Goal: Entertainment & Leisure: Consume media (video, audio)

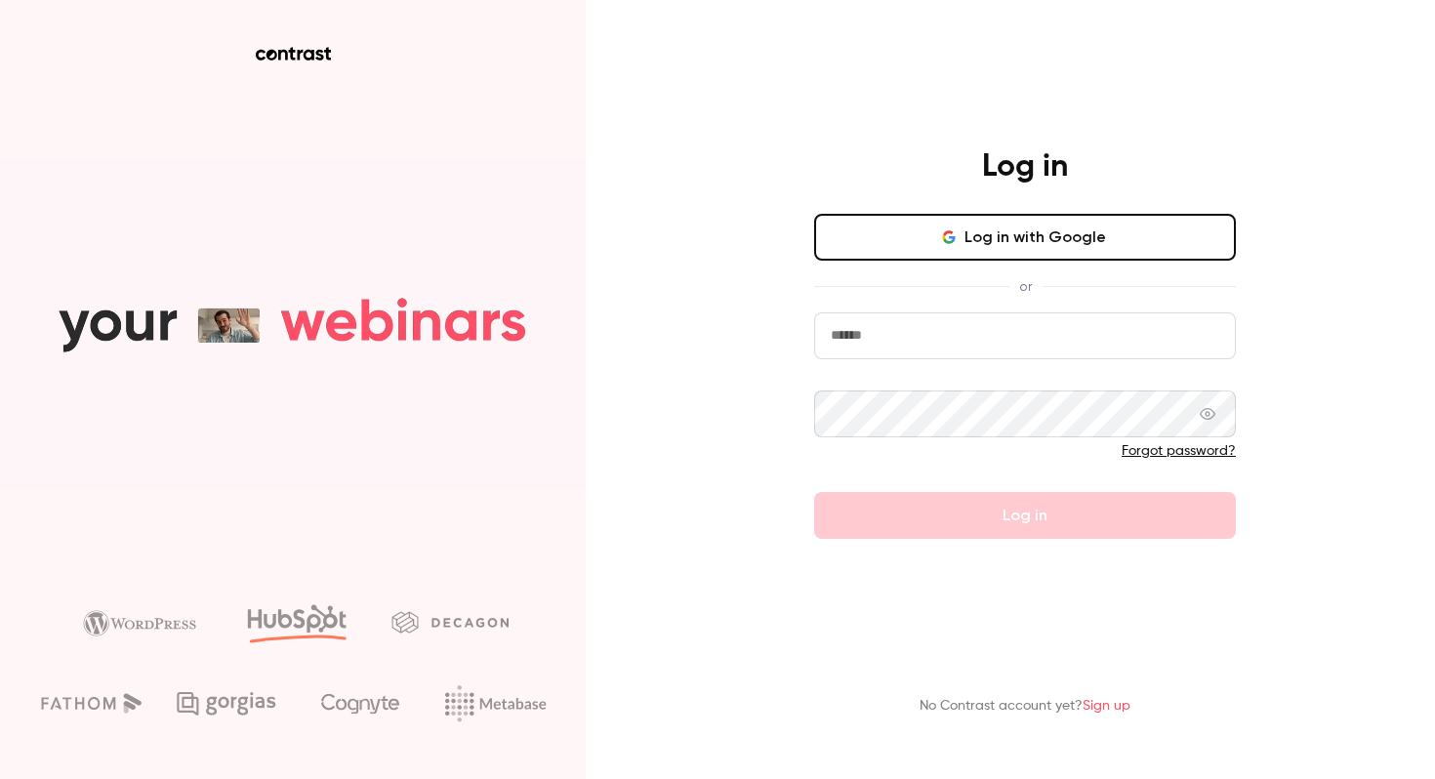
click at [875, 258] on button "Log in with Google" at bounding box center [1025, 237] width 422 height 47
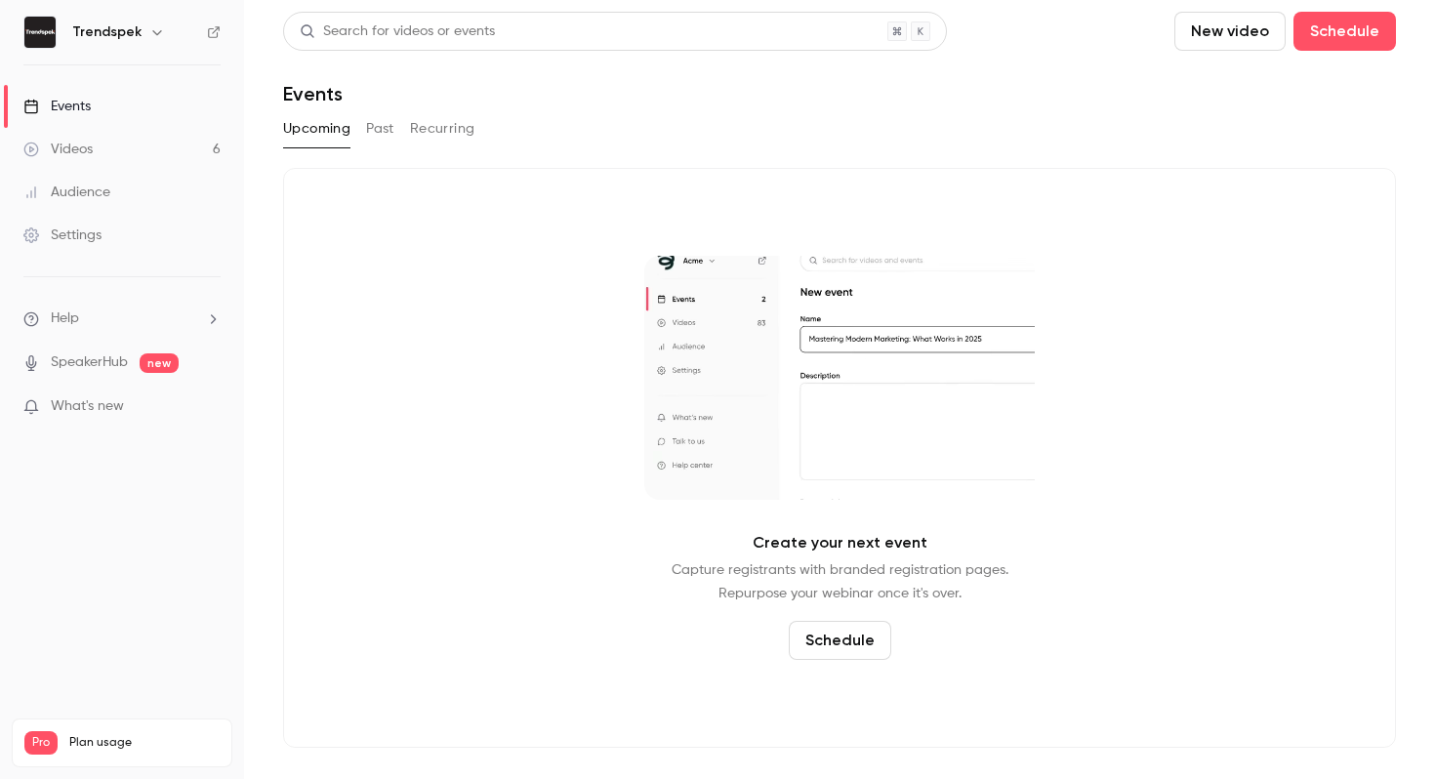
click at [125, 151] on link "Videos 6" at bounding box center [122, 149] width 244 height 43
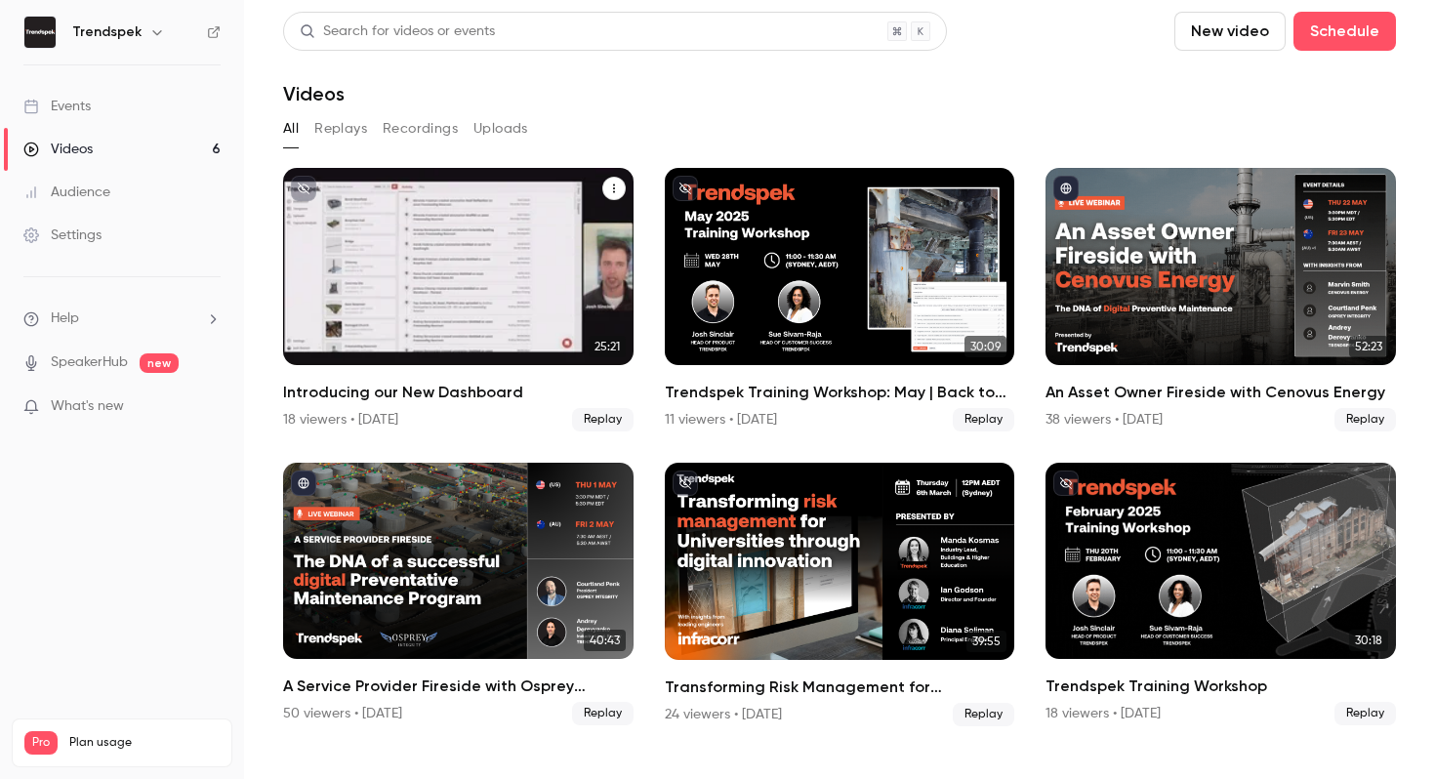
click at [450, 293] on div "Introducing our New Dashboard" at bounding box center [458, 266] width 351 height 197
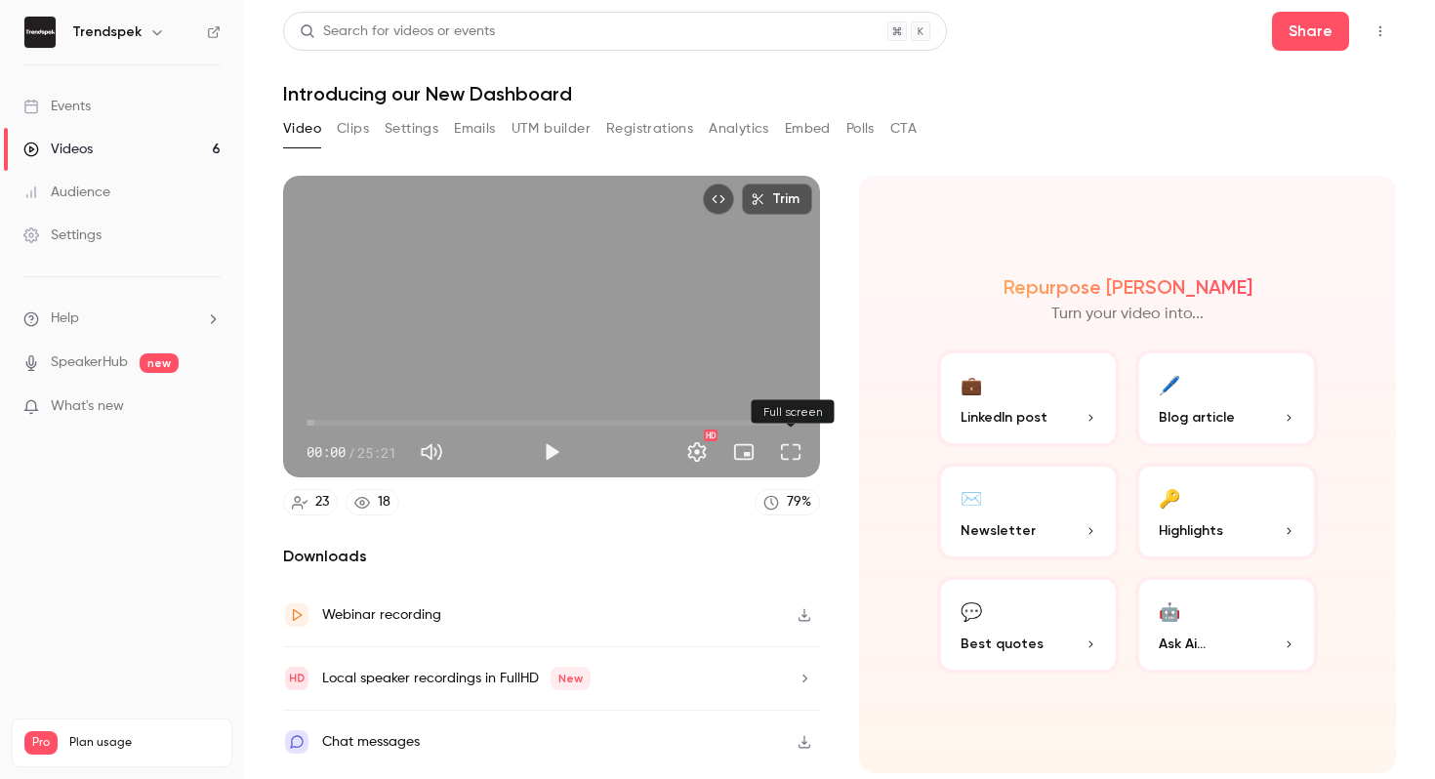
click at [790, 465] on button "Full screen" at bounding box center [790, 452] width 39 height 39
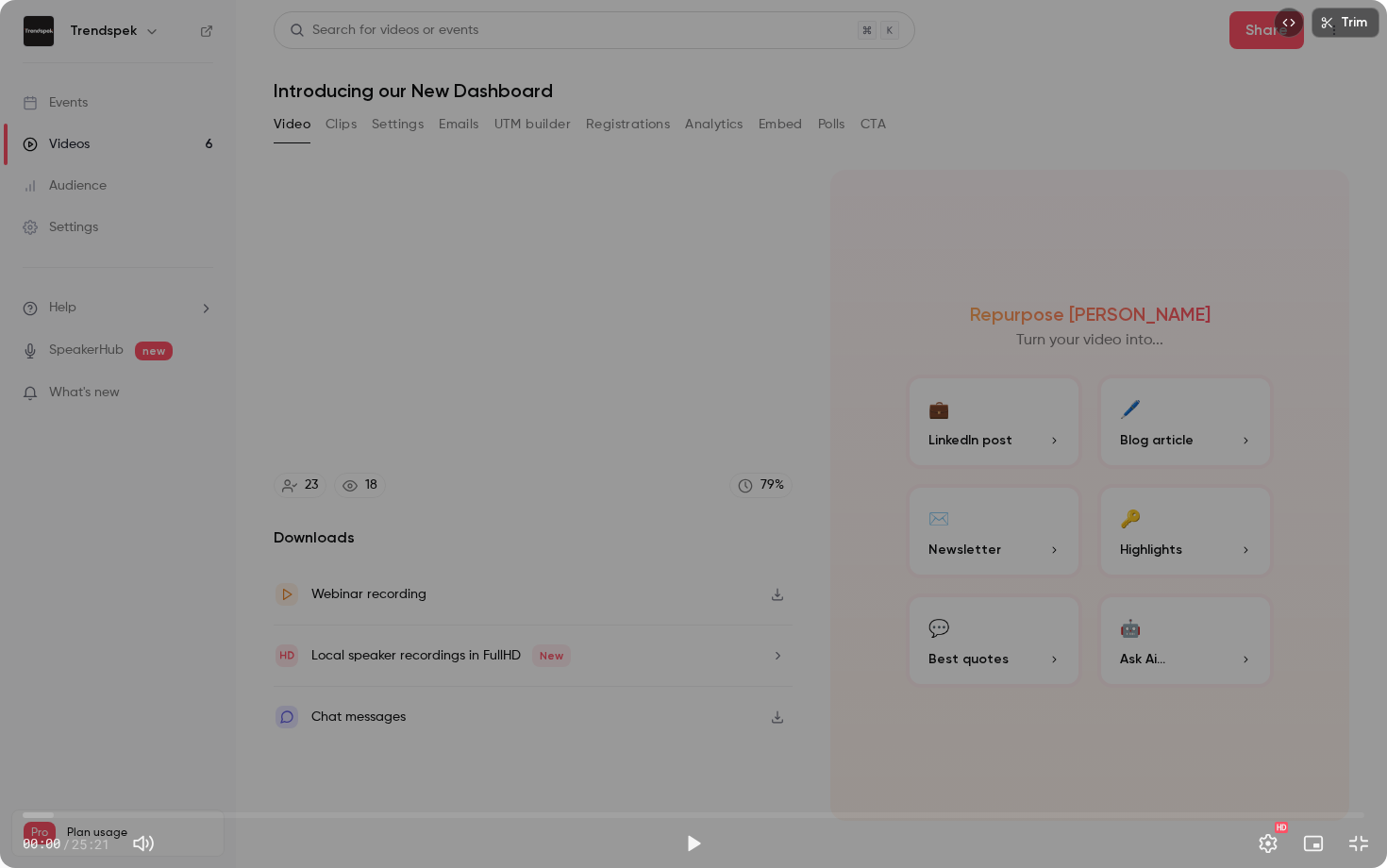
click at [730, 438] on div "Trim 00:00 00:00 / 25:21 HD" at bounding box center [693, 434] width 1387 height 868
click at [63, 752] on span "00:03" at bounding box center [693, 815] width 1343 height 30
click at [99, 752] on span "01:25" at bounding box center [693, 815] width 1343 height 30
click at [1367, 752] on button "Exit full screen" at bounding box center [1359, 843] width 38 height 38
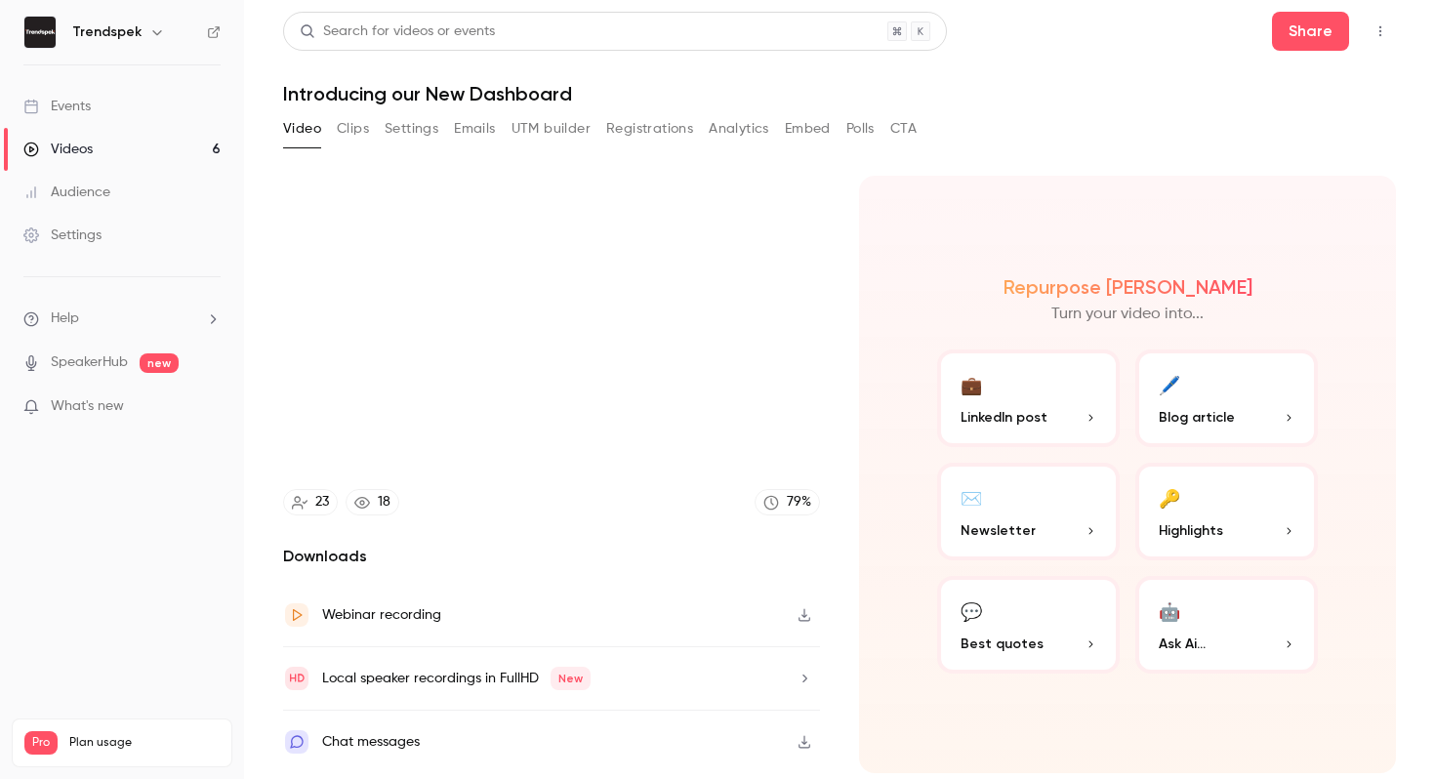
click at [1172, 534] on span "Highlights" at bounding box center [1191, 530] width 64 height 21
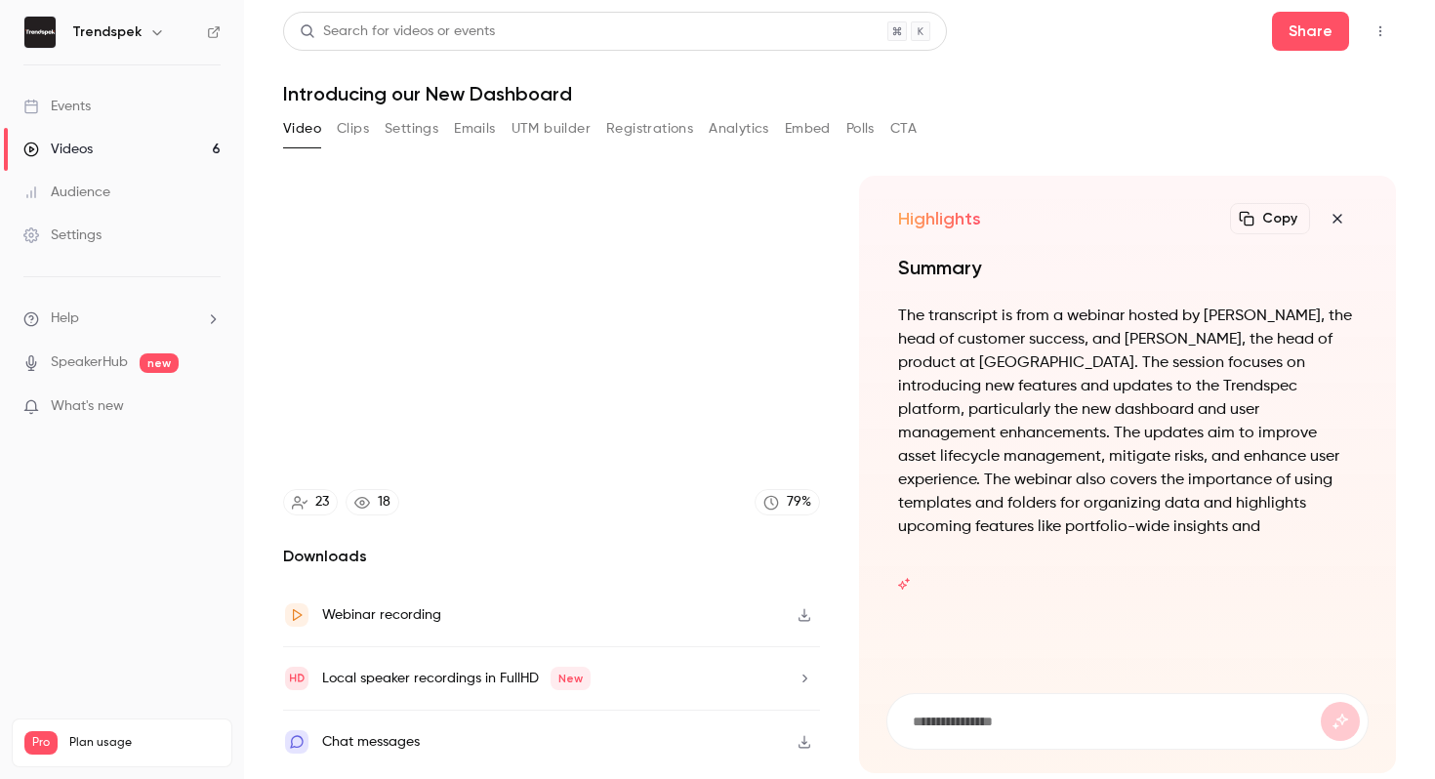
click at [1341, 222] on icon "button" at bounding box center [1337, 218] width 9 height 9
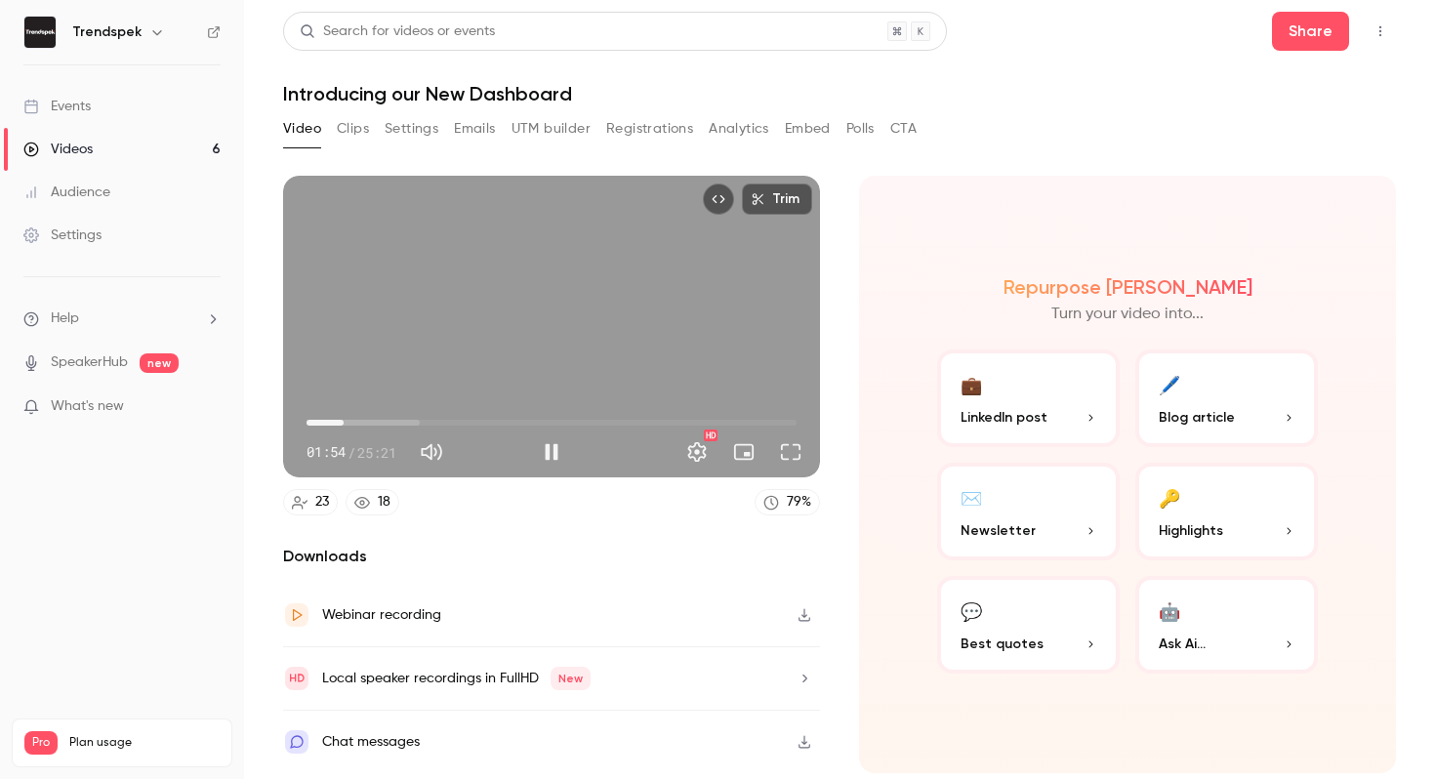
type input "*****"
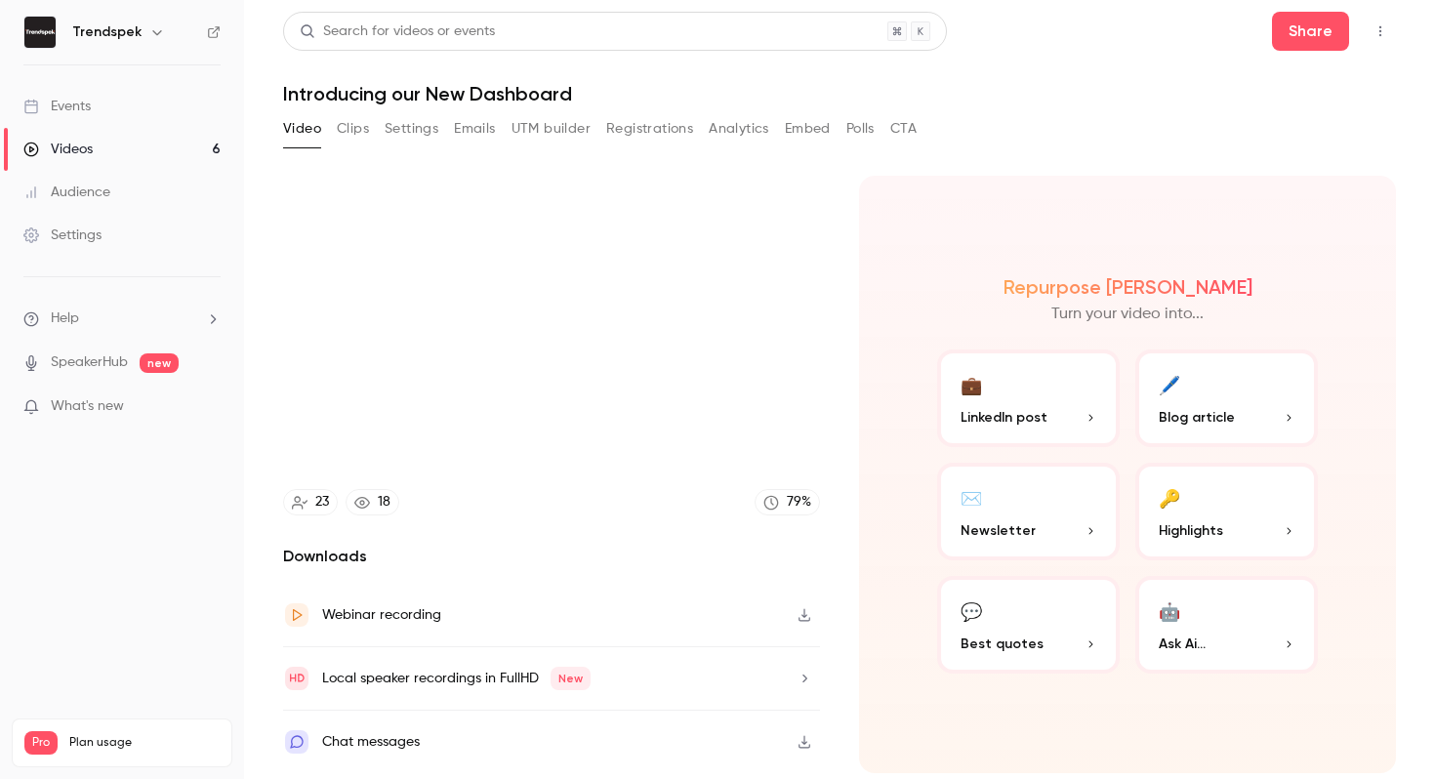
click at [354, 136] on button "Clips" at bounding box center [353, 128] width 32 height 31
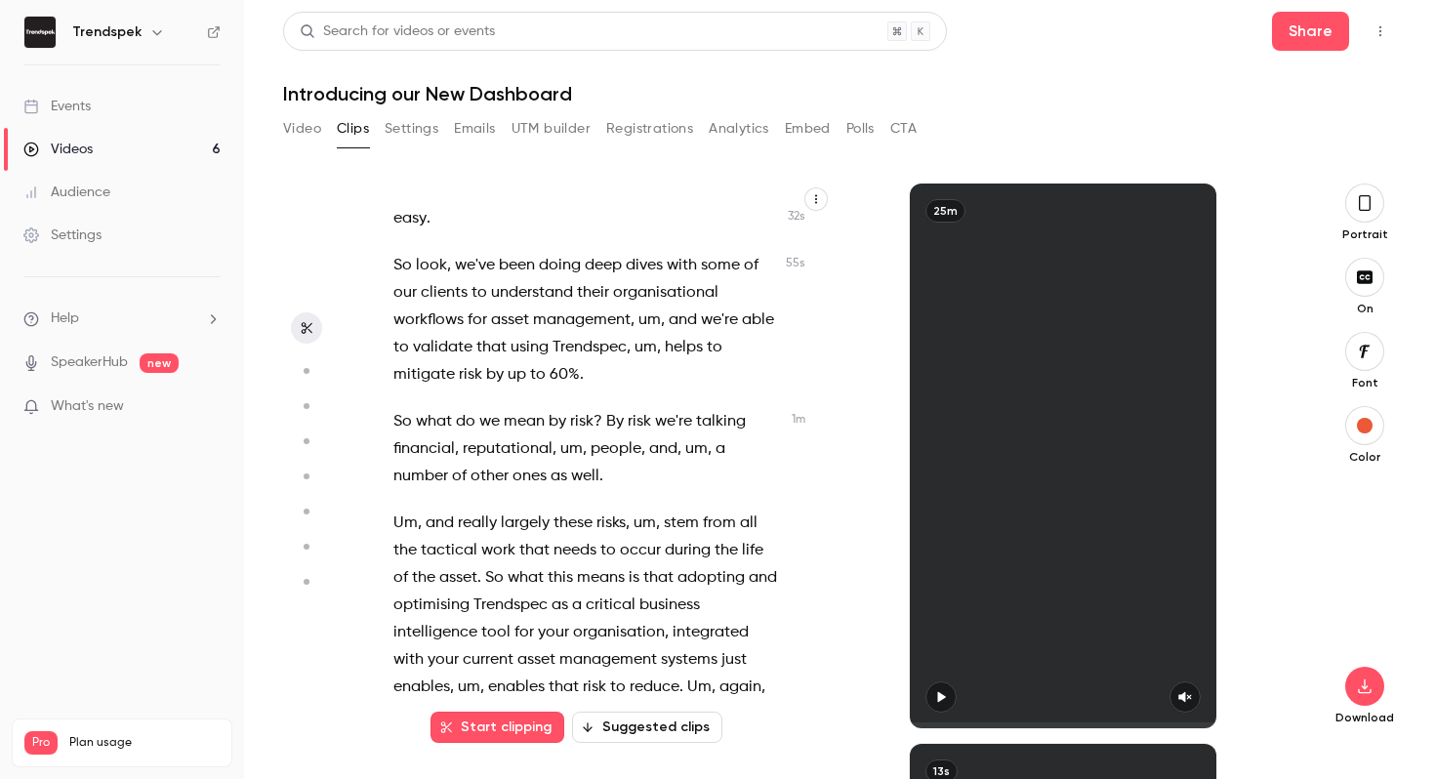
scroll to position [631, 0]
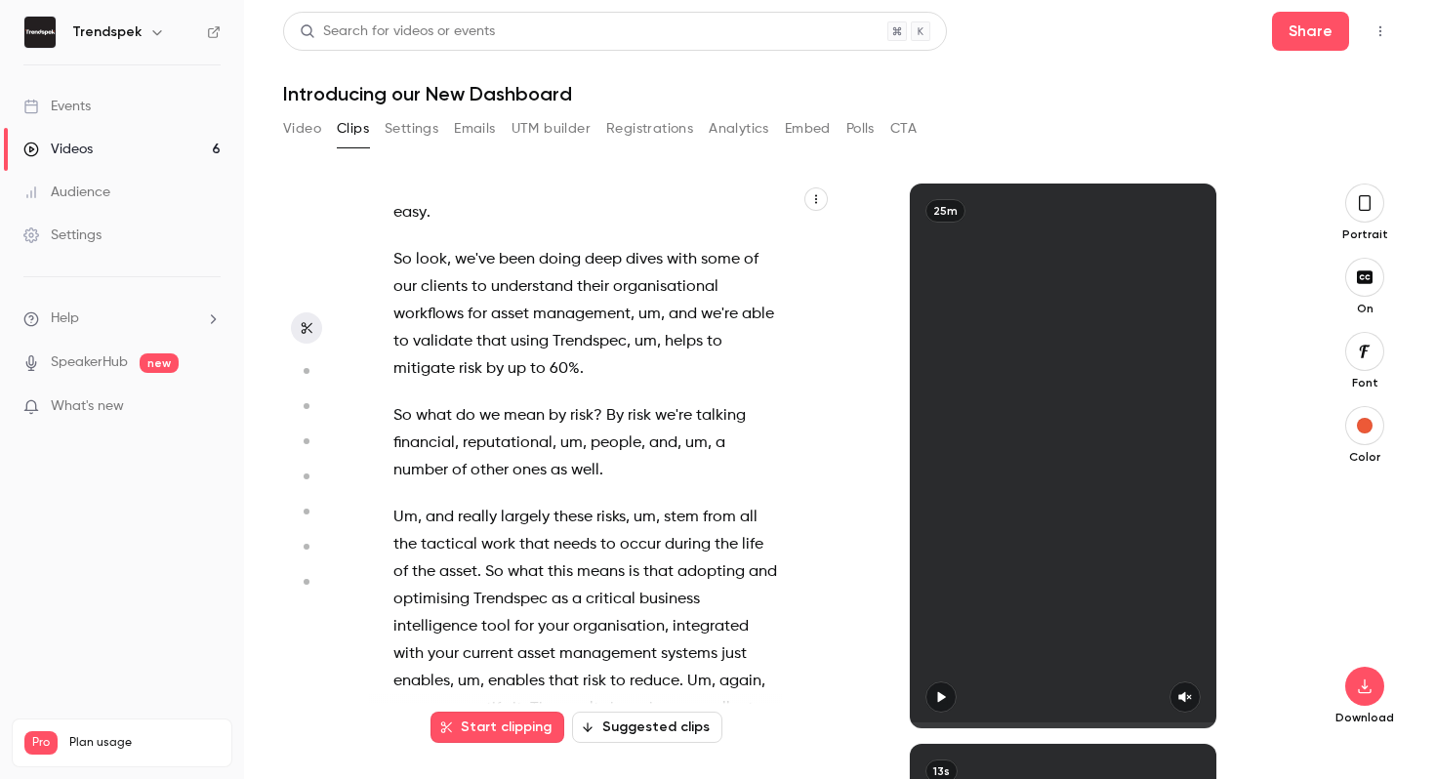
click at [558, 328] on span "Trendspec" at bounding box center [590, 341] width 74 height 27
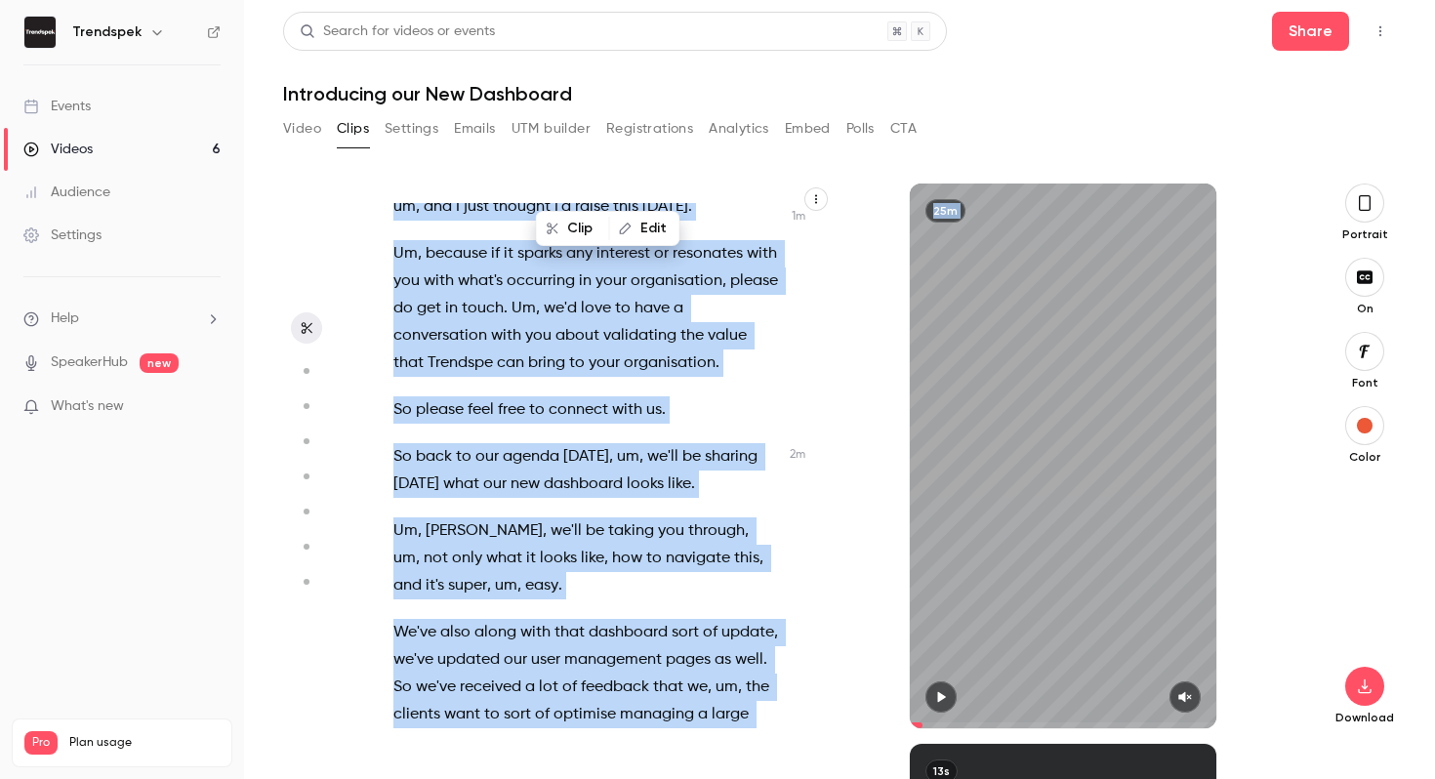
scroll to position [1343, 0]
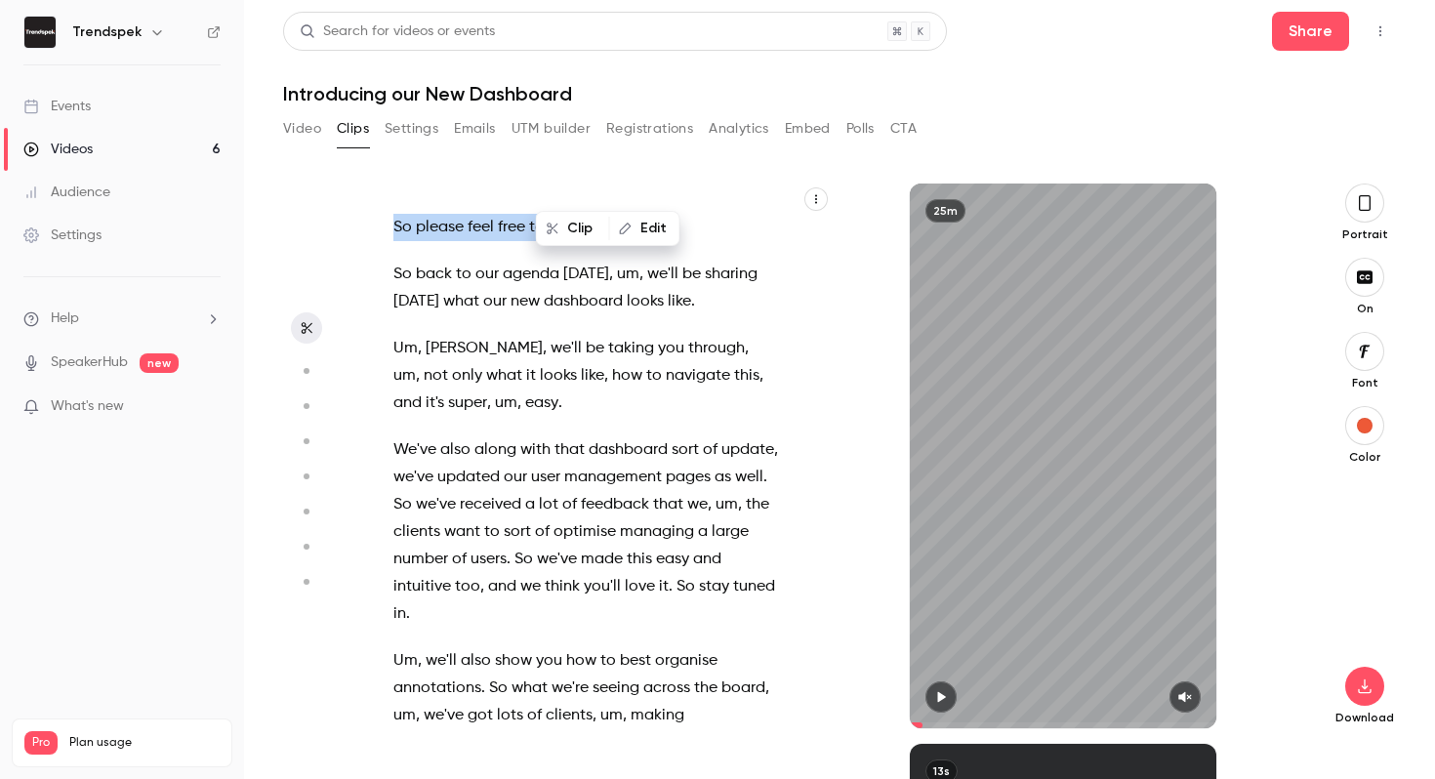
drag, startPoint x: 699, startPoint y: 442, endPoint x: 690, endPoint y: 219, distance: 223.8
click at [690, 219] on div "I'm [PERSON_NAME] , head of customer success , and a lot of you know [PERSON_NA…" at bounding box center [595, 465] width 453 height 525
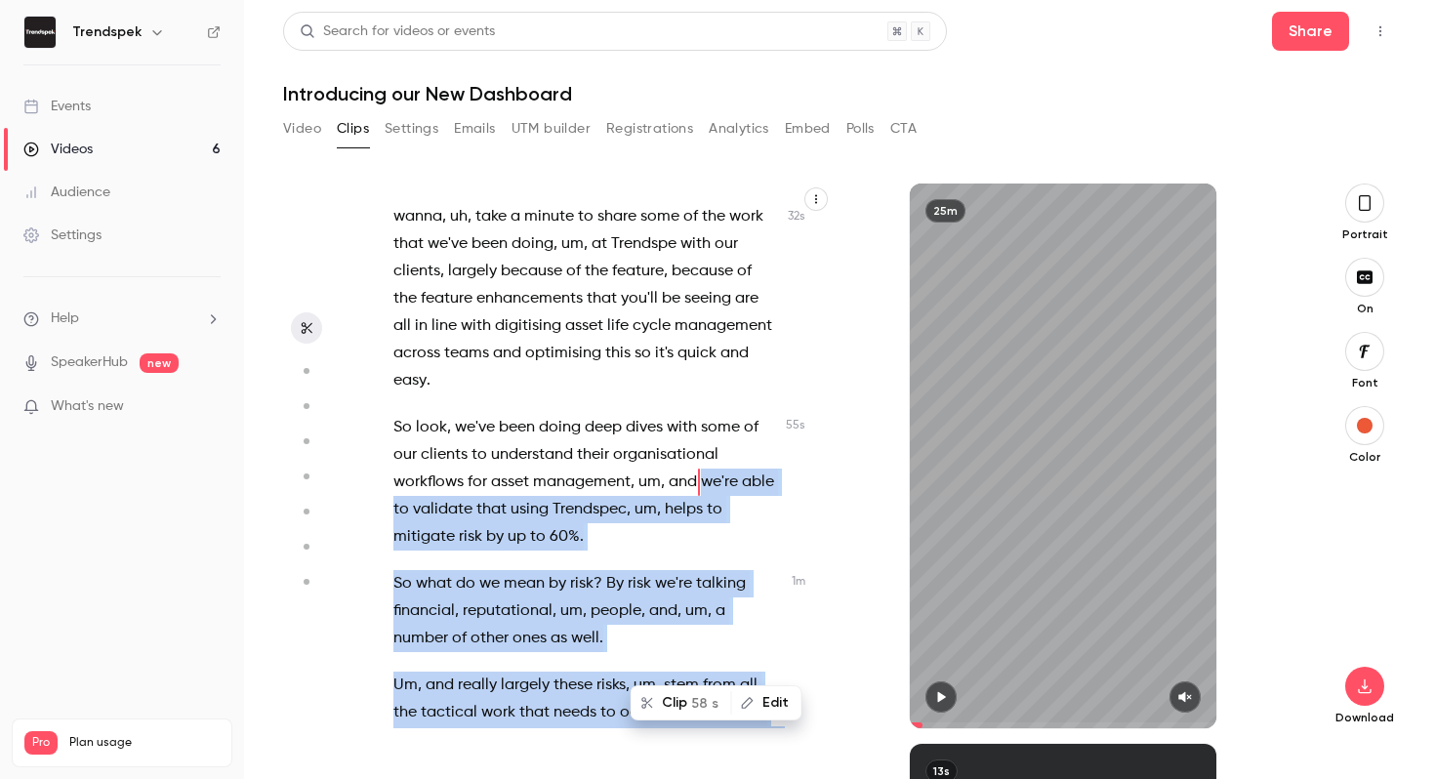
scroll to position [452, 0]
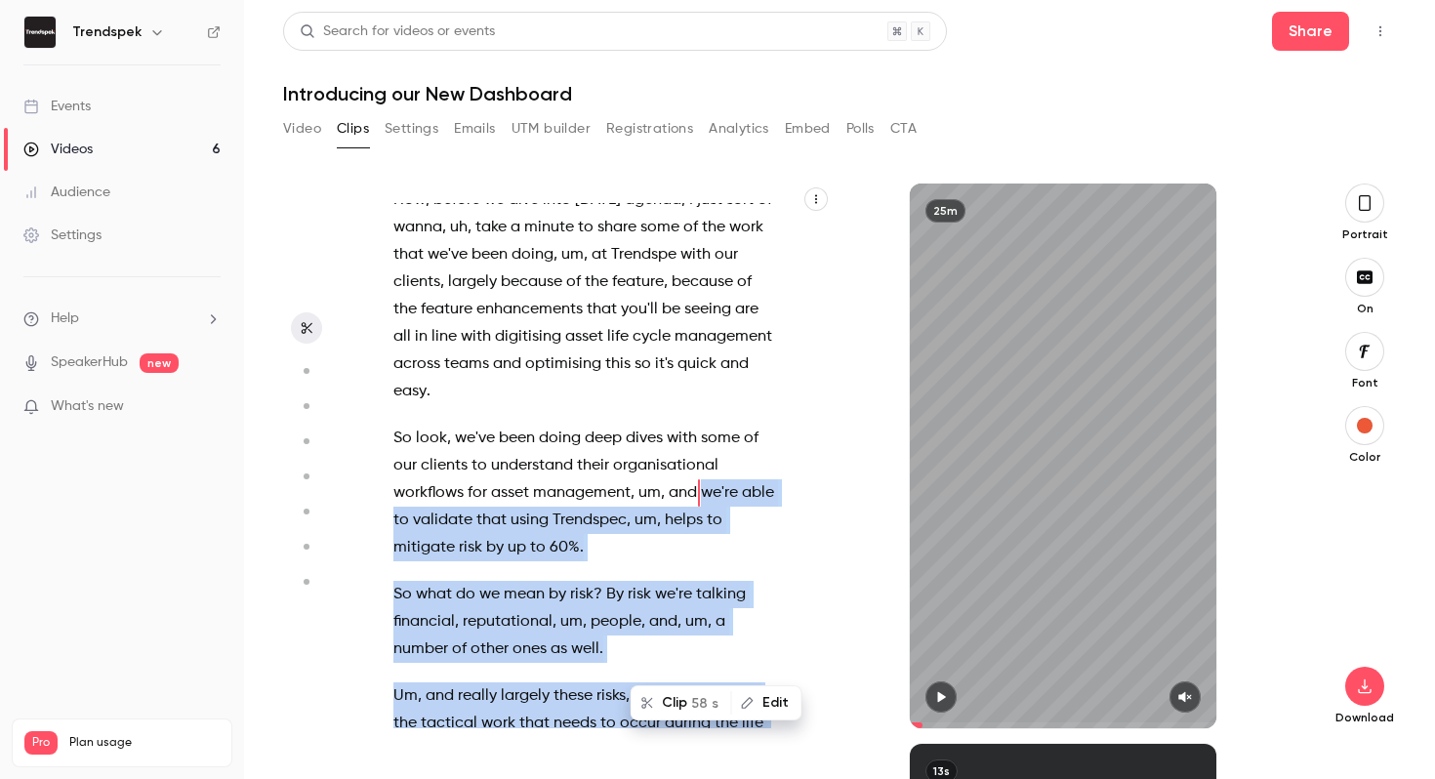
click at [672, 704] on button "Clip 58 s" at bounding box center [682, 702] width 98 height 31
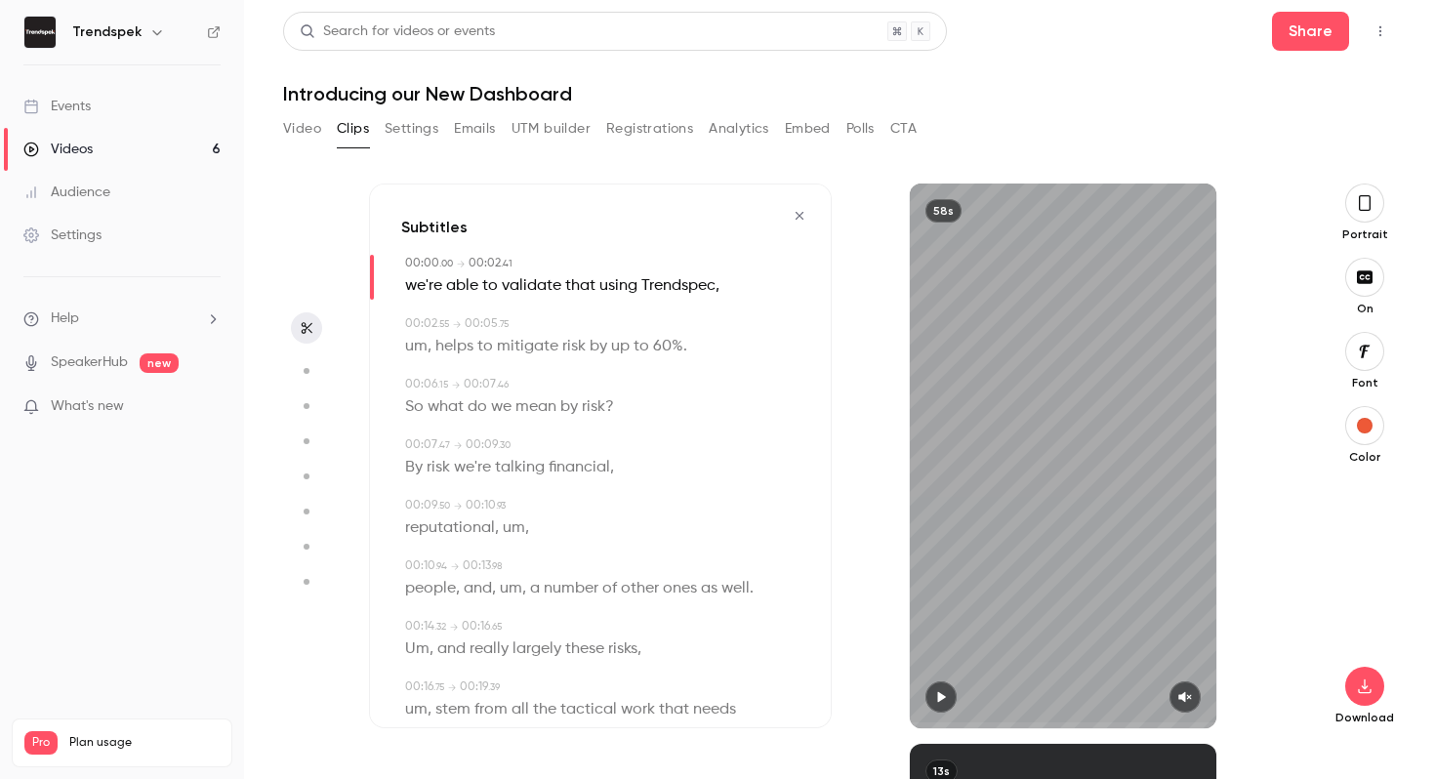
click at [936, 705] on button "button" at bounding box center [941, 697] width 31 height 31
click at [1183, 701] on icon "button" at bounding box center [1186, 697] width 16 height 14
click at [1362, 212] on icon "button" at bounding box center [1365, 202] width 16 height 21
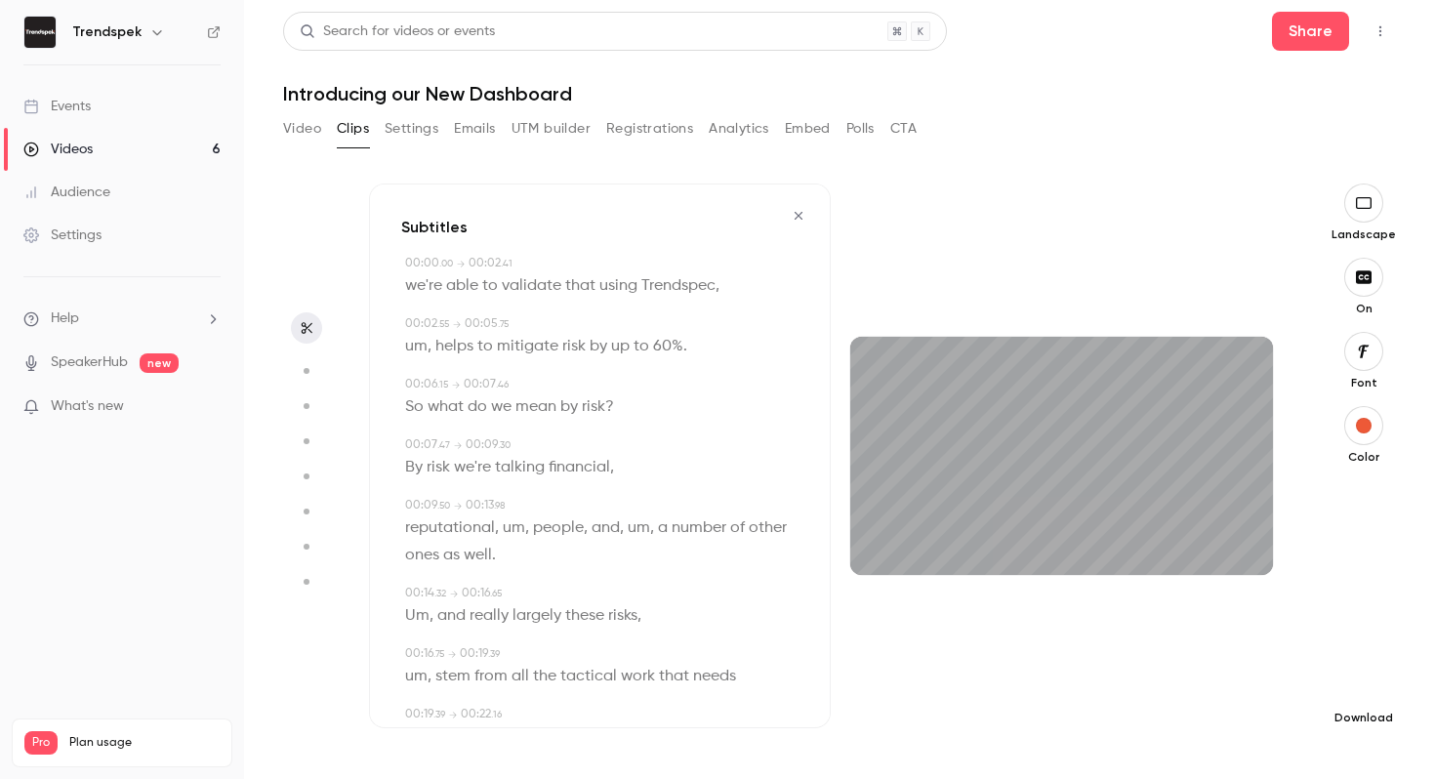
click at [1357, 685] on icon "button" at bounding box center [1363, 687] width 23 height 16
click at [1366, 287] on div at bounding box center [717, 389] width 1435 height 779
click at [1366, 274] on icon "button" at bounding box center [1364, 276] width 16 height 13
click at [1365, 681] on icon "button" at bounding box center [1363, 687] width 13 height 15
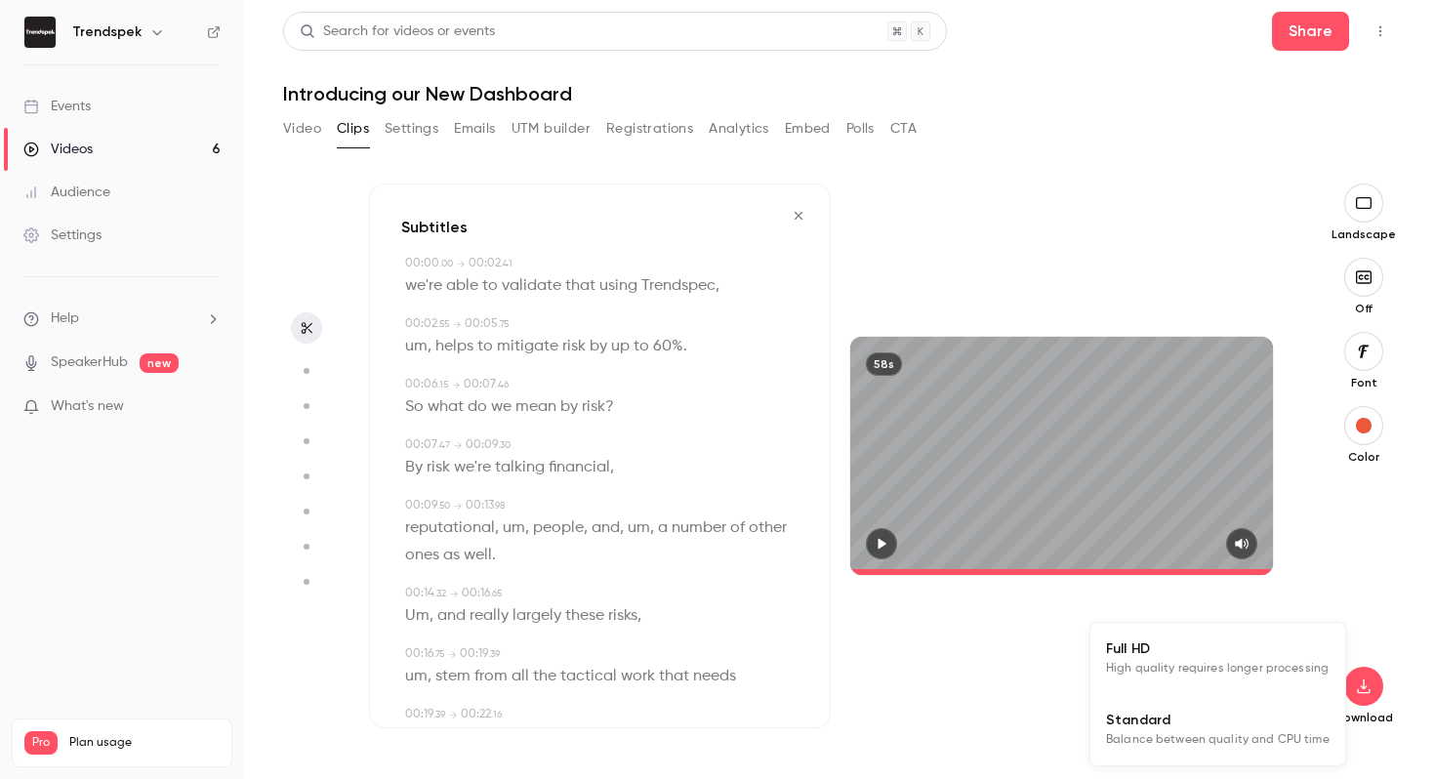
click at [1257, 682] on li "Full HD High quality requires longer processing" at bounding box center [1218, 658] width 255 height 71
type input "****"
